Goal: Information Seeking & Learning: Learn about a topic

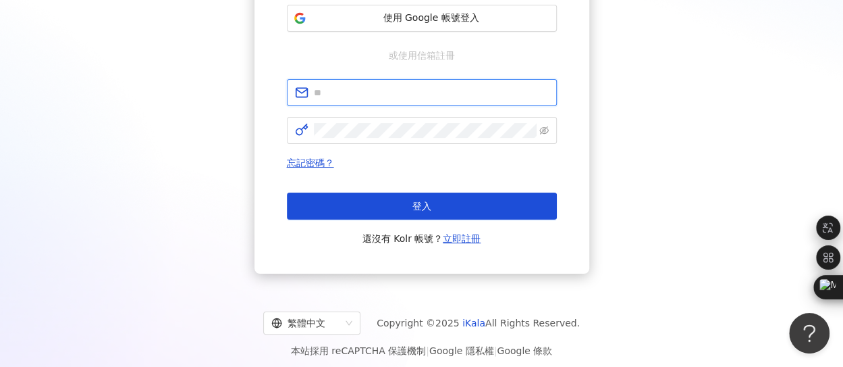
type input "**********"
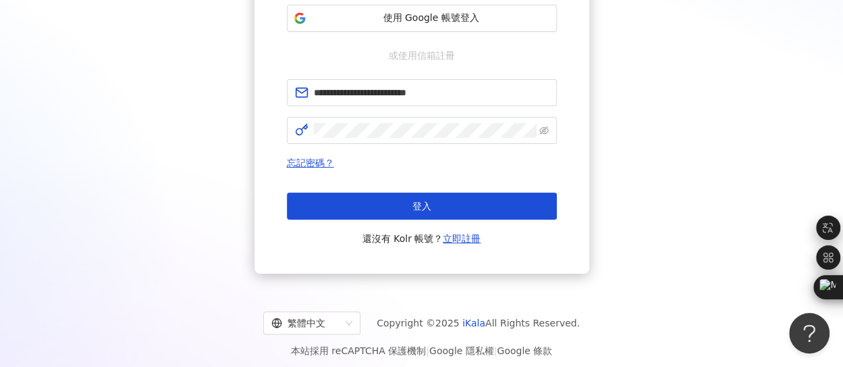
click at [372, 219] on div "登入 還沒有 Kolr 帳號？ 立即註冊" at bounding box center [422, 219] width 270 height 54
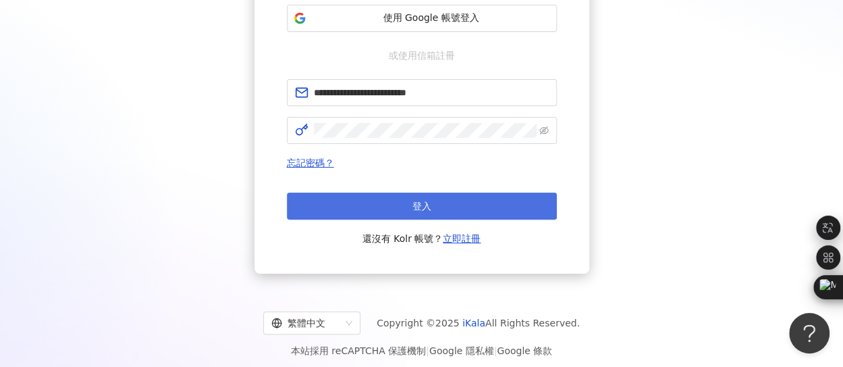
click at [385, 195] on button "登入" at bounding box center [422, 205] width 270 height 27
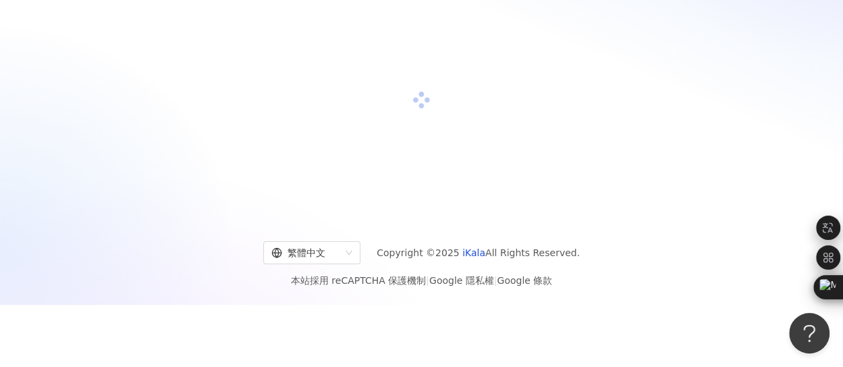
scroll to position [203, 0]
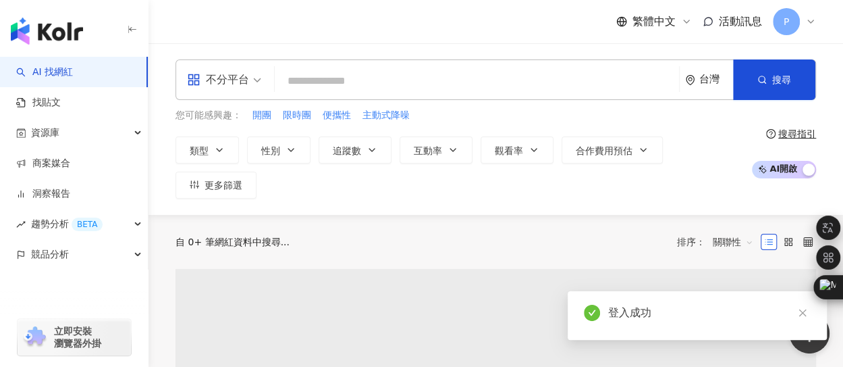
click at [343, 78] on input "search" at bounding box center [477, 81] width 394 height 26
type input "**********"
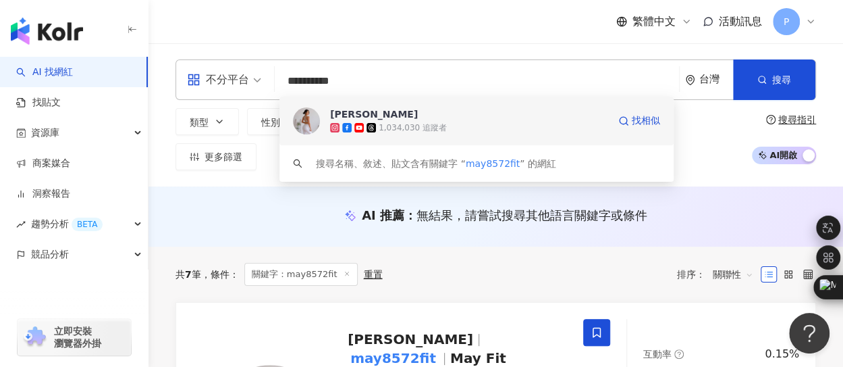
click at [399, 132] on div "1,034,030 追蹤者" at bounding box center [413, 127] width 68 height 11
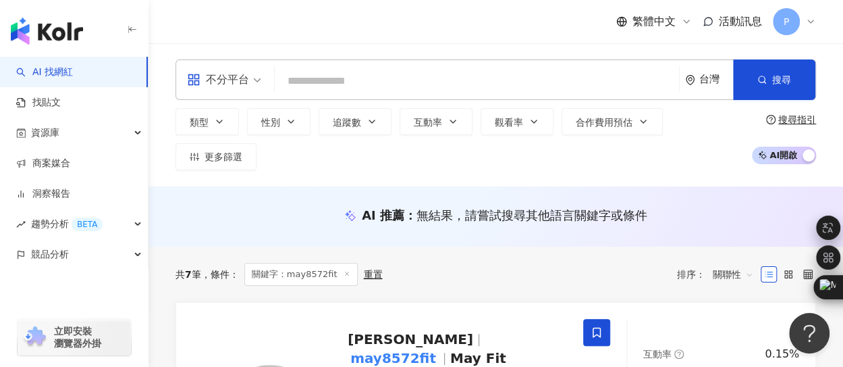
click at [228, 187] on div "AI 推薦 ： 無結果，請嘗試搜尋其他語言關鍵字或條件" at bounding box center [496, 216] width 695 height 60
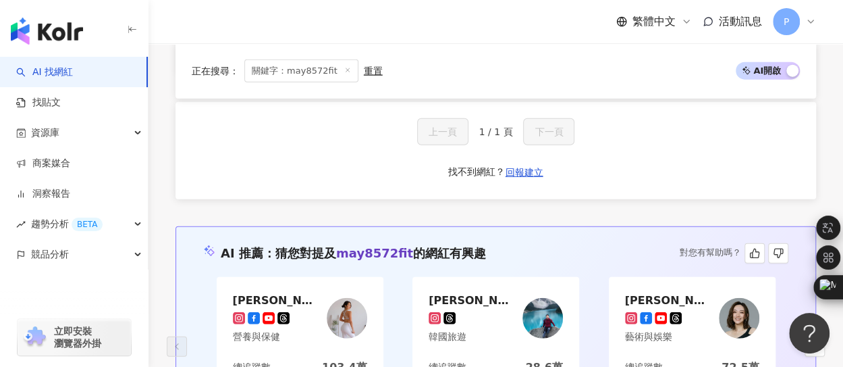
scroll to position [1688, 0]
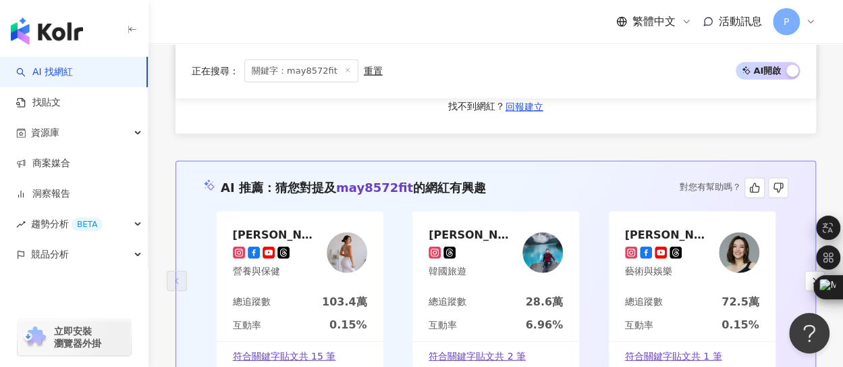
click at [572, 161] on div "AI 推薦 ： 猜您對提及 may8572fit 的網紅有興趣 對您有幫助嗎？ [PERSON_NAME] 營養與保健 總追蹤數 103.4萬 互動率 0.1…" at bounding box center [496, 281] width 641 height 241
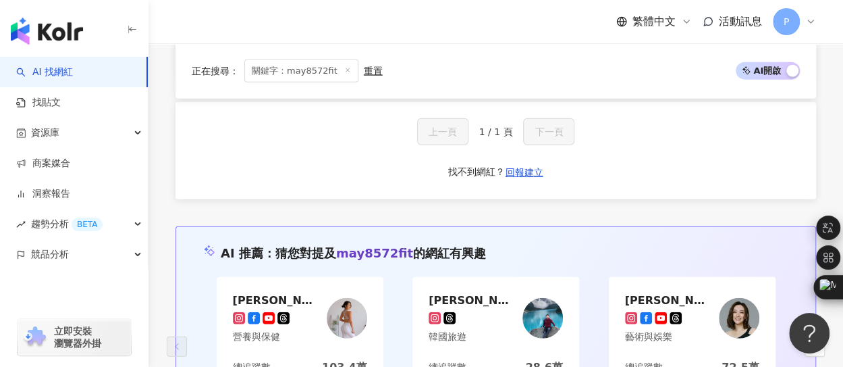
scroll to position [1620, 0]
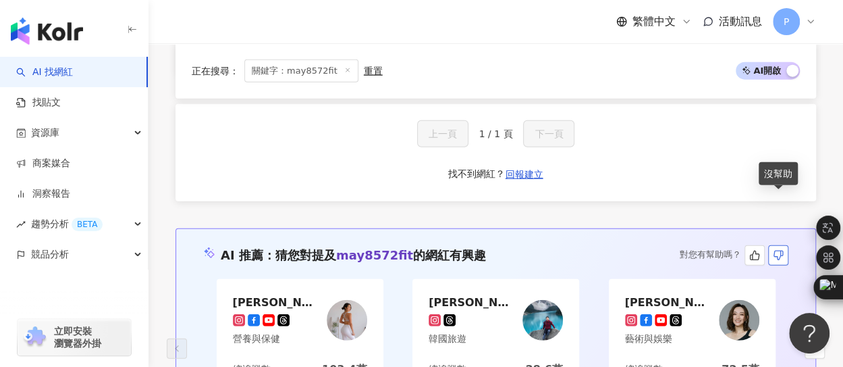
click at [778, 250] on icon "button" at bounding box center [778, 254] width 9 height 9
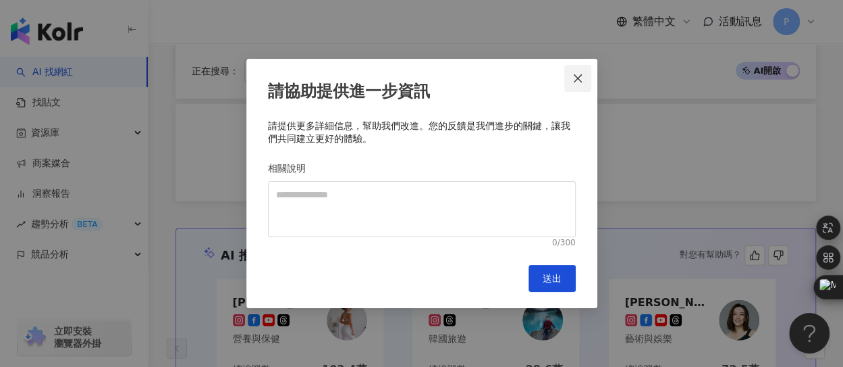
click at [574, 75] on icon "close" at bounding box center [578, 78] width 8 height 8
